Goal: Task Accomplishment & Management: Complete application form

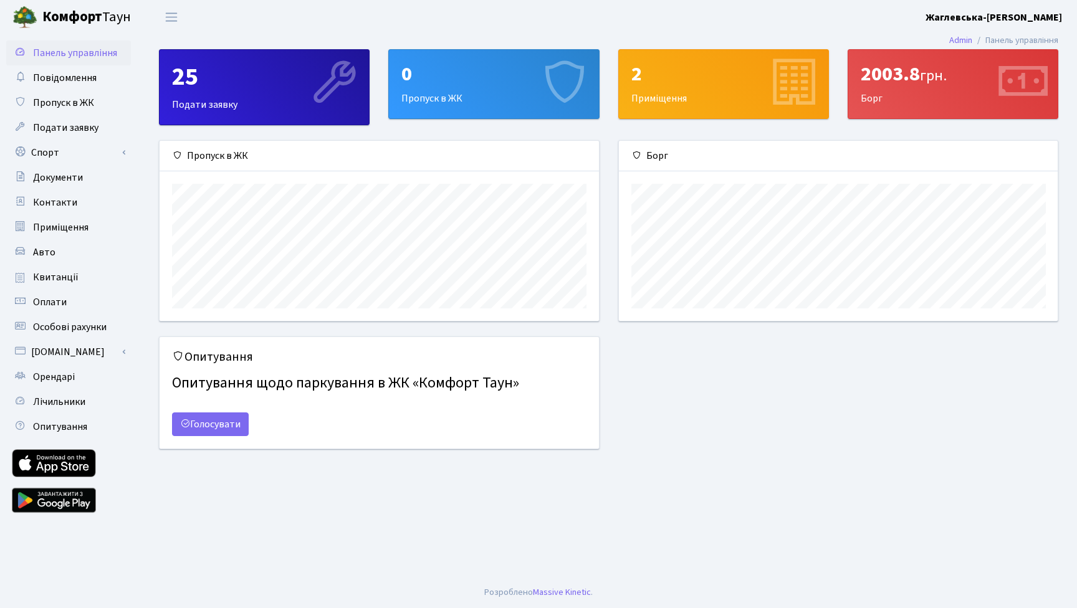
scroll to position [180, 439]
click at [70, 99] on span "Пропуск в ЖК" at bounding box center [63, 103] width 61 height 14
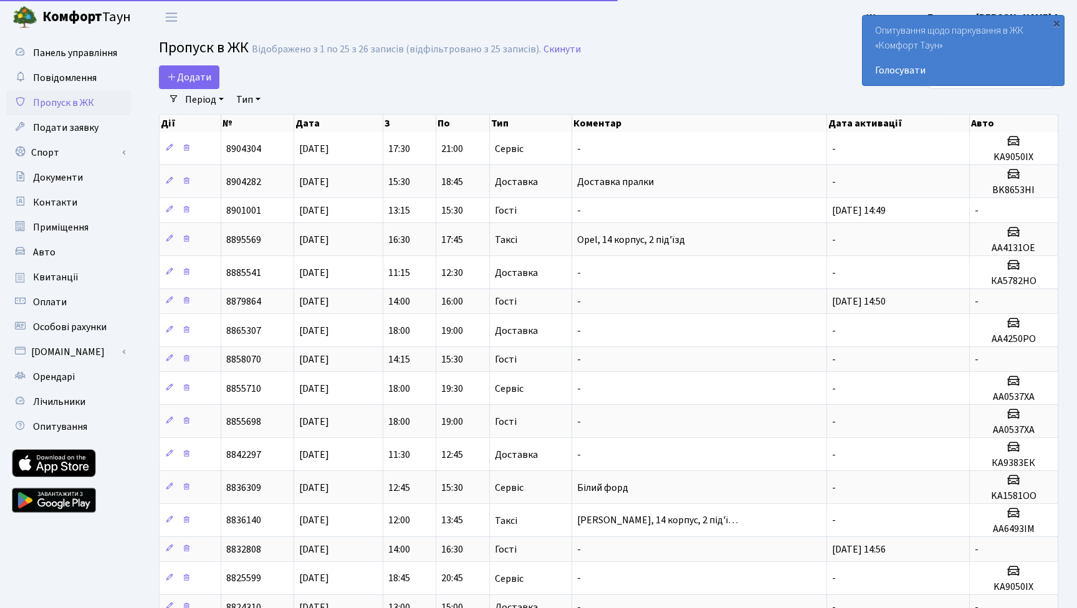
select select "25"
click at [179, 72] on span "Додати" at bounding box center [189, 77] width 44 height 14
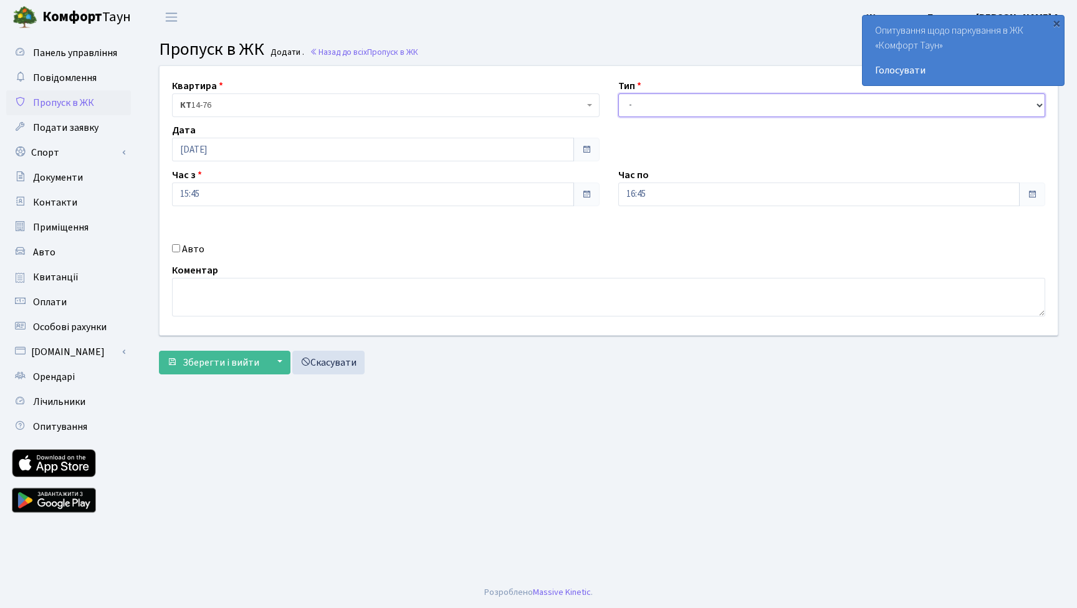
select select "1"
click at [173, 251] on input "Авто" at bounding box center [176, 248] width 8 height 8
checkbox input "true"
paste input "КА5273ЄН"
type input "КА5273ЄН"
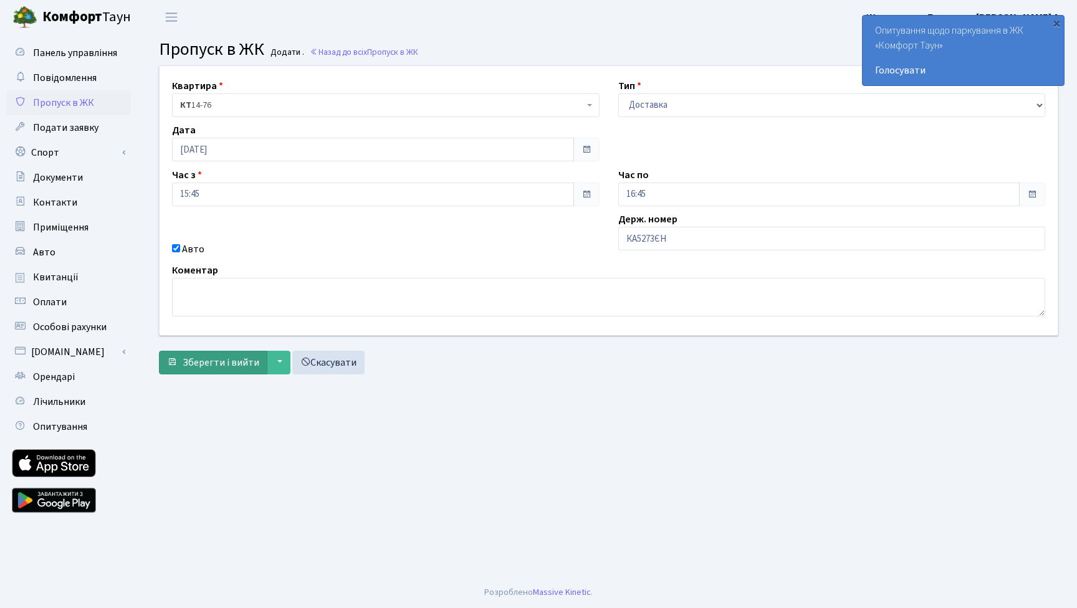
click at [228, 362] on span "Зберегти і вийти" at bounding box center [221, 363] width 77 height 14
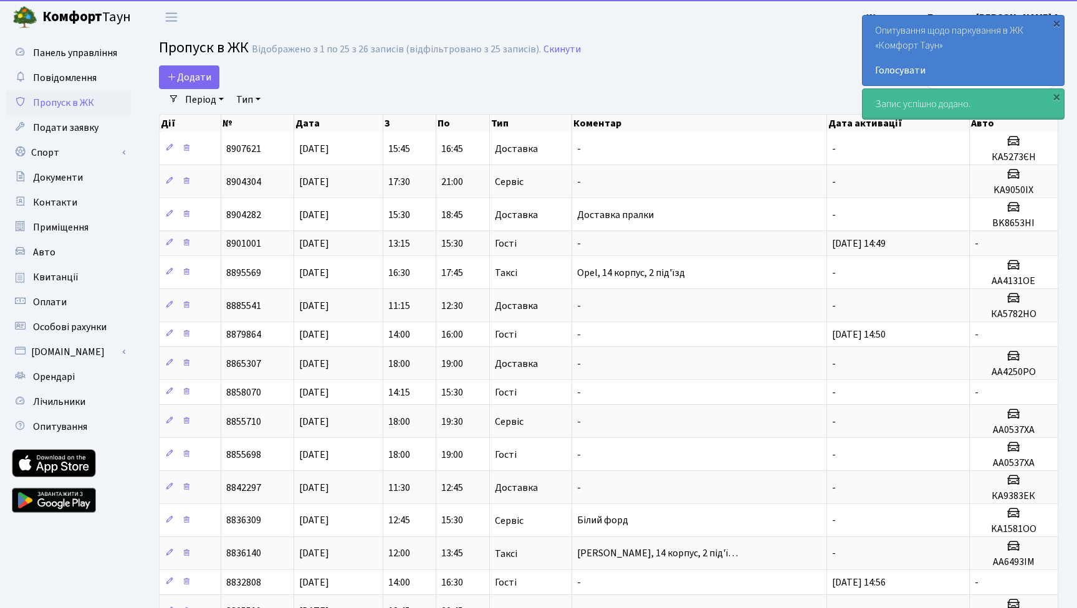
select select "25"
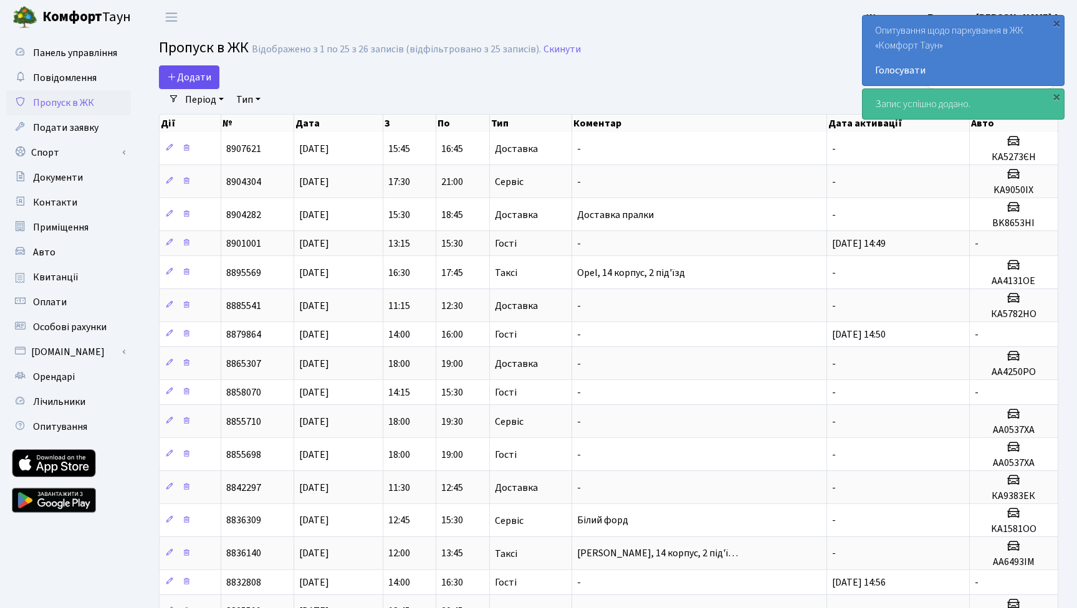
click at [181, 77] on span "Додати" at bounding box center [189, 77] width 44 height 14
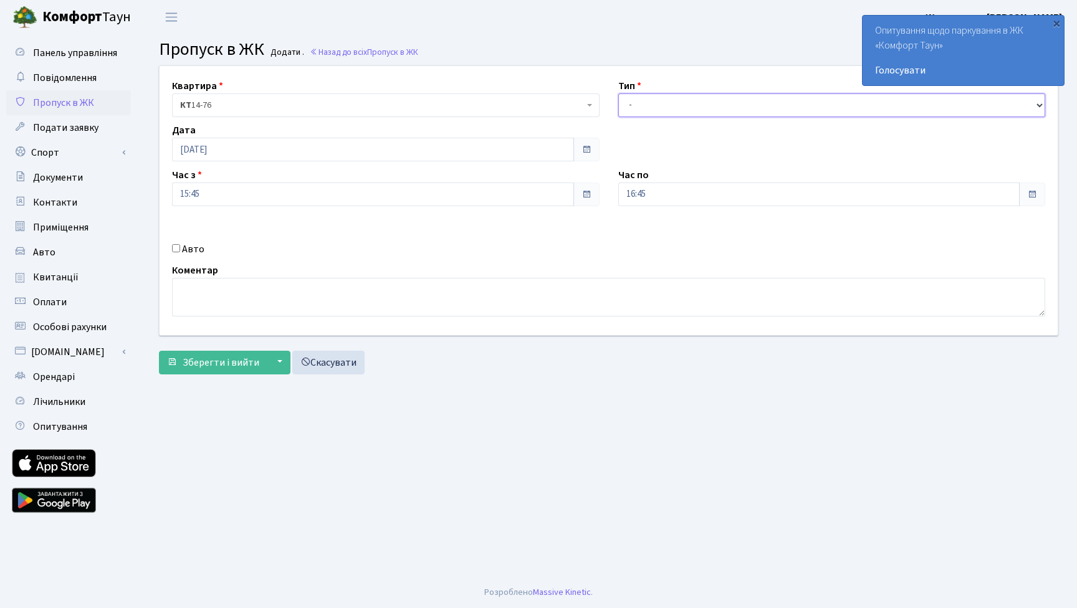
select select "1"
click at [228, 198] on input "15:45" at bounding box center [373, 195] width 402 height 24
click at [210, 228] on icon at bounding box center [207, 238] width 34 height 34
click at [316, 338] on icon at bounding box center [316, 336] width 34 height 34
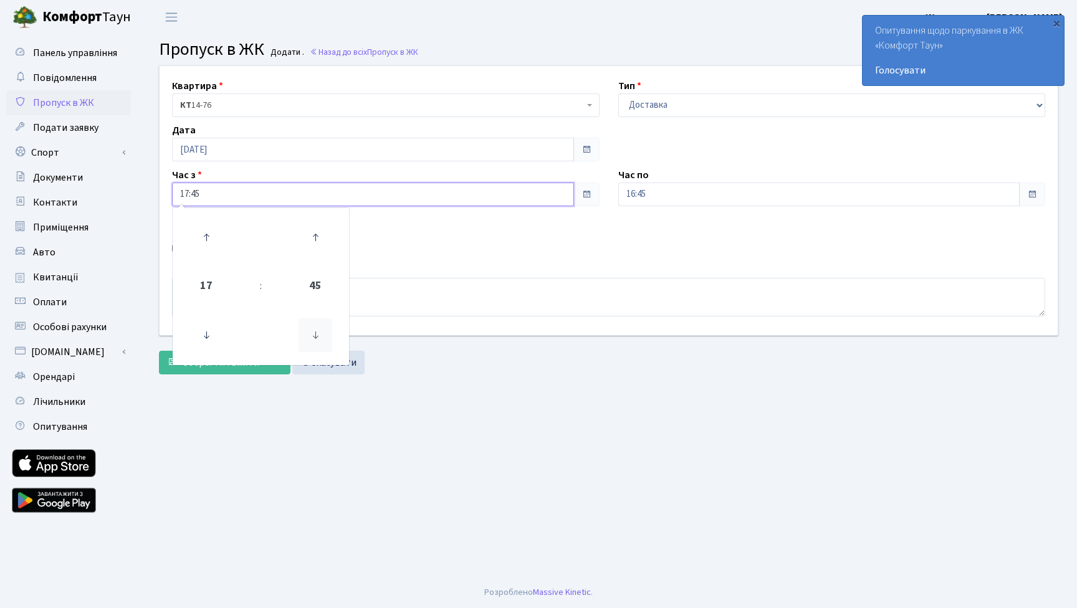
type input "17:30"
click at [466, 366] on div "Зберегти і вийти ▼ Зберегти та продовжити редагування Зберегти та створити Скас…" at bounding box center [609, 363] width 900 height 24
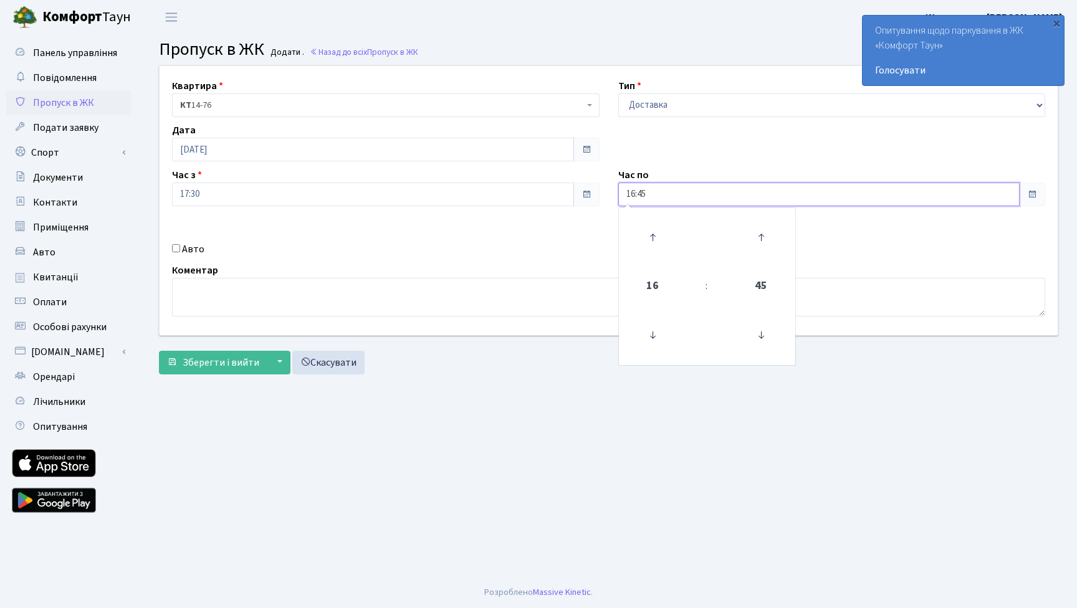
click at [651, 191] on input "16:45" at bounding box center [819, 195] width 402 height 24
click at [651, 236] on icon at bounding box center [653, 238] width 34 height 34
type input "18:45"
click at [520, 419] on main "Admin Пропуск в ЖК Додати Пропуск в ЖК Додати . Назад до всіх Пропуск в ЖК Квар…" at bounding box center [608, 305] width 937 height 543
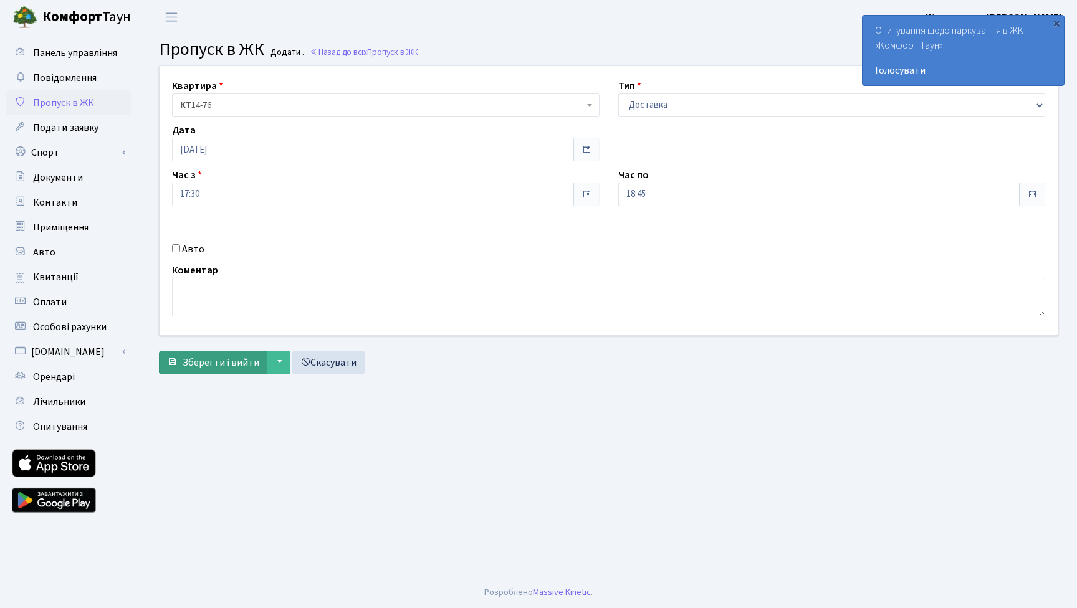
click at [184, 362] on span "Зберегти і вийти" at bounding box center [221, 363] width 77 height 14
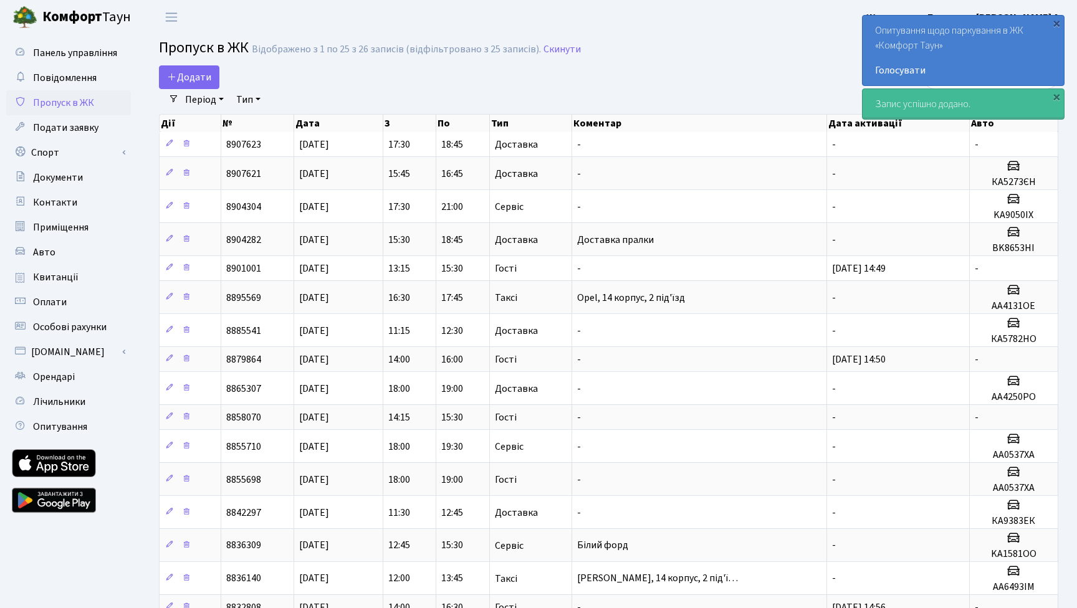
select select "25"
click at [1054, 23] on div "×" at bounding box center [1056, 23] width 12 height 12
